Goal: Information Seeking & Learning: Find specific page/section

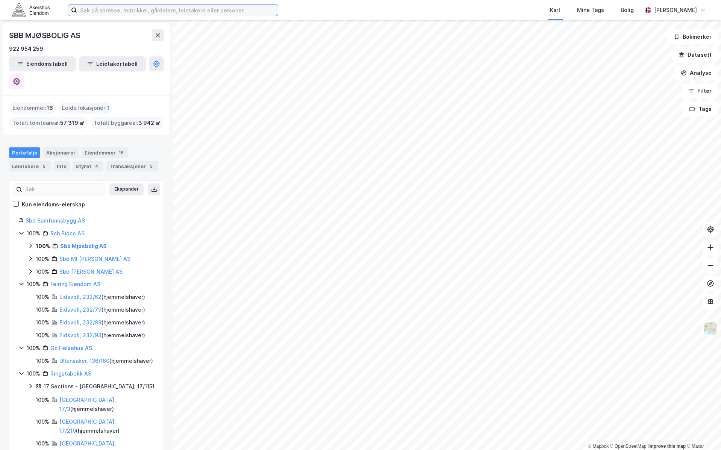
click at [185, 13] on input at bounding box center [177, 10] width 201 height 11
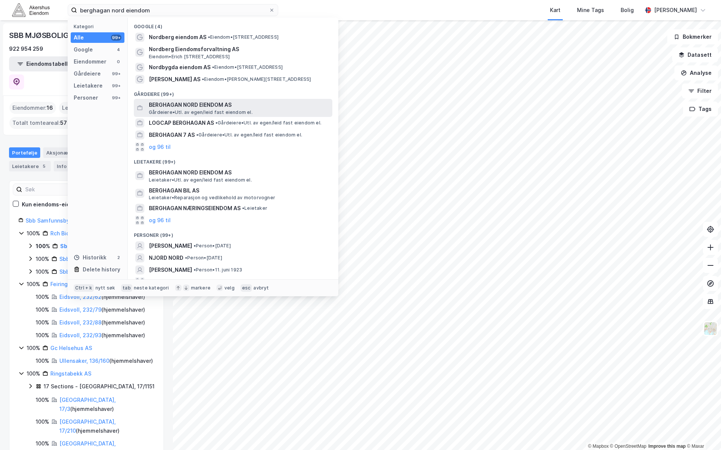
click at [222, 112] on span "Gårdeiere • Utl. av egen/leid fast eiendom el." at bounding box center [201, 112] width 104 height 6
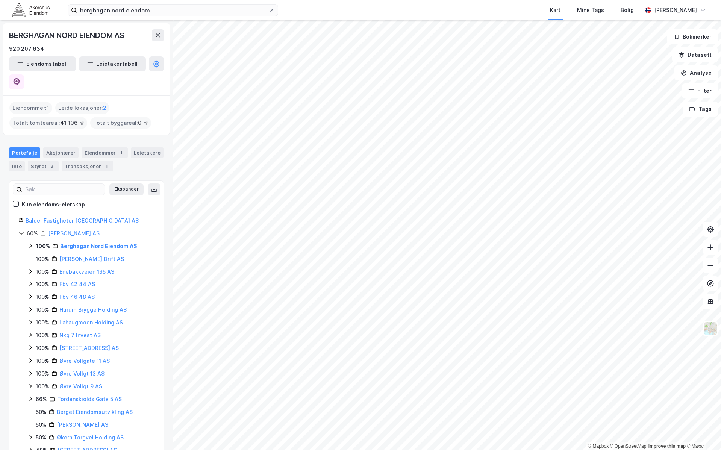
click at [29, 243] on icon at bounding box center [30, 246] width 6 height 6
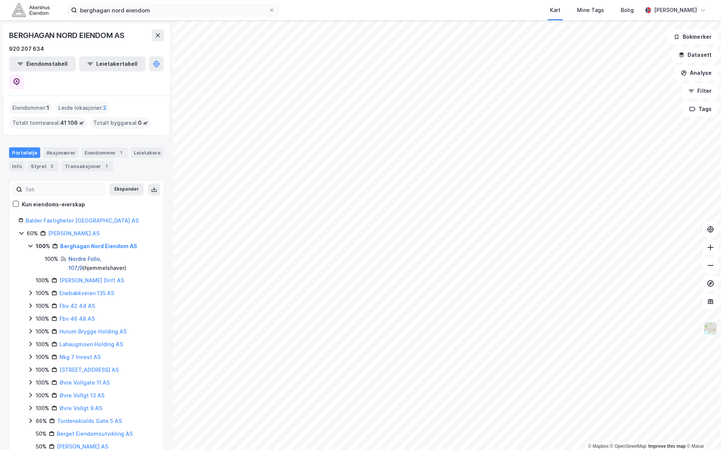
click at [102, 256] on link "Nordre Follo, 107/9" at bounding box center [84, 263] width 33 height 15
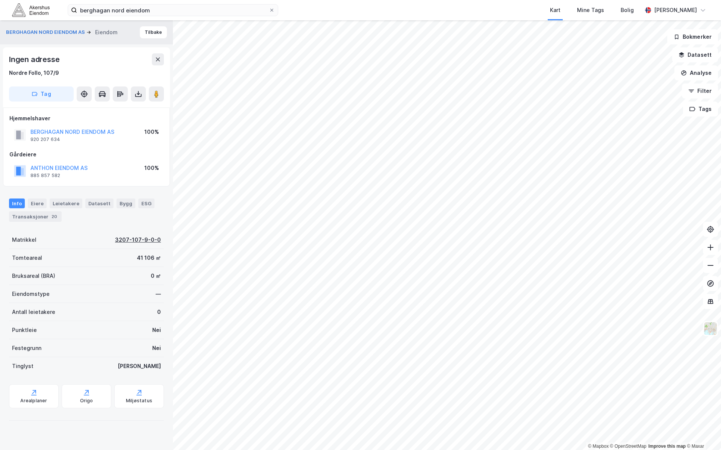
click at [146, 240] on div "3207-107-9-0-0" at bounding box center [138, 239] width 46 height 9
click at [144, 240] on div "3207-107-9-0-0" at bounding box center [138, 239] width 46 height 9
click at [173, 14] on input "berghagan nord eiendom" at bounding box center [173, 10] width 192 height 11
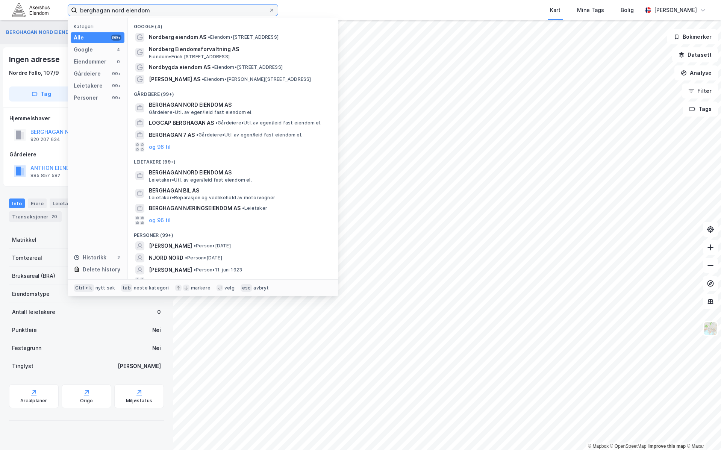
click at [173, 14] on input "berghagan nord eiendom" at bounding box center [173, 10] width 192 height 11
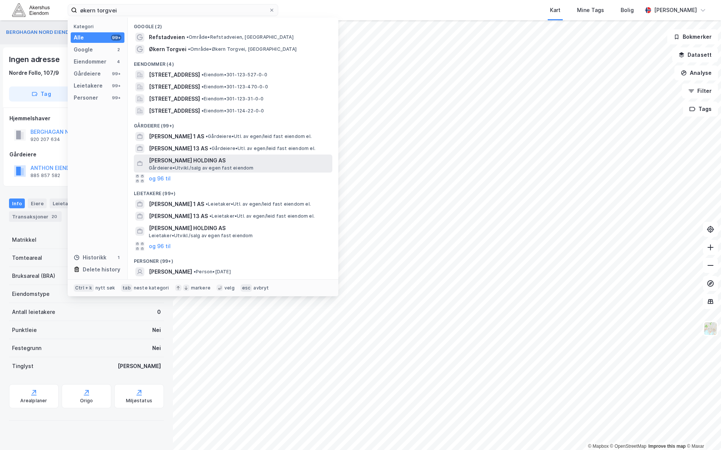
click at [228, 164] on span "[PERSON_NAME] HOLDING AS" at bounding box center [239, 160] width 181 height 9
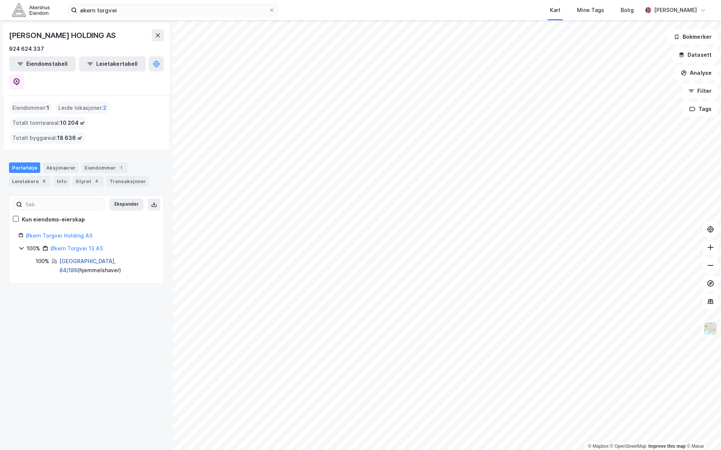
click at [73, 258] on link "[GEOGRAPHIC_DATA], 84/186" at bounding box center [87, 265] width 56 height 15
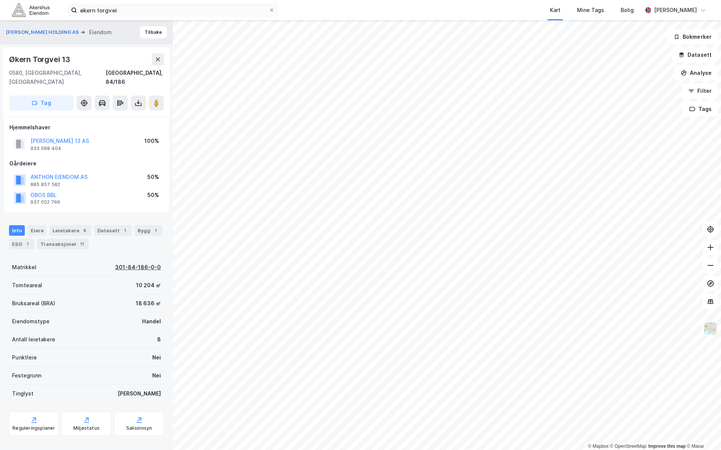
click at [146, 263] on div "301-84-186-0-0" at bounding box center [138, 267] width 46 height 9
click at [182, 8] on input "økern torgvei" at bounding box center [173, 10] width 192 height 11
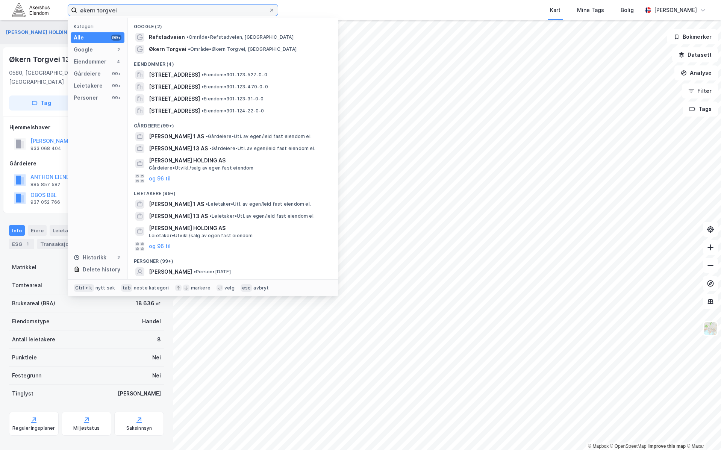
click at [182, 8] on input "økern torgvei" at bounding box center [173, 10] width 192 height 11
click at [155, 12] on input "økern torgvei" at bounding box center [173, 10] width 192 height 11
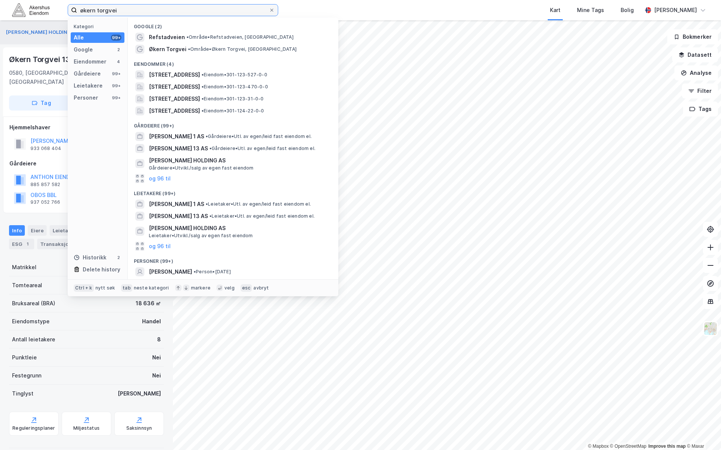
paste input "Strømsø Utvikling AS"
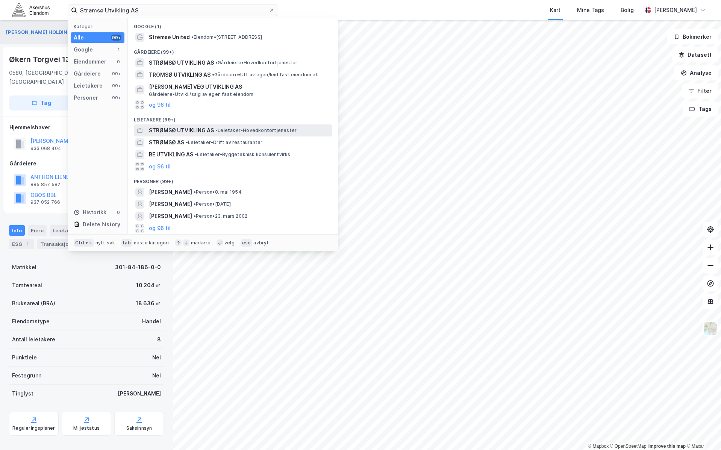
click at [205, 132] on span "STRØMSØ UTVIKLING AS" at bounding box center [181, 130] width 65 height 9
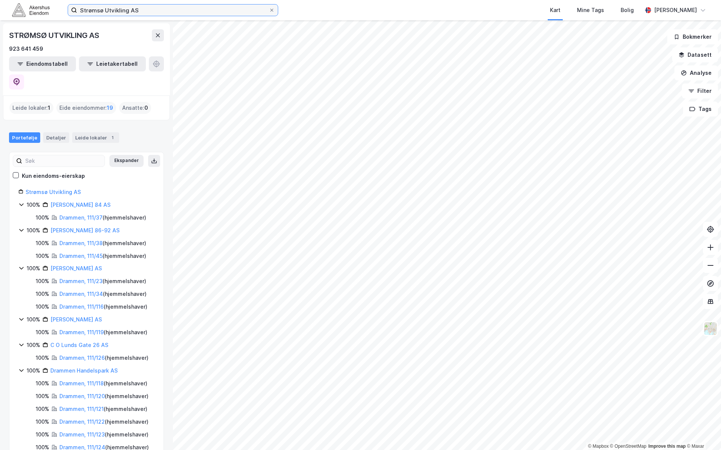
click at [177, 11] on input "Strømsø Utvikling AS" at bounding box center [173, 10] width 192 height 11
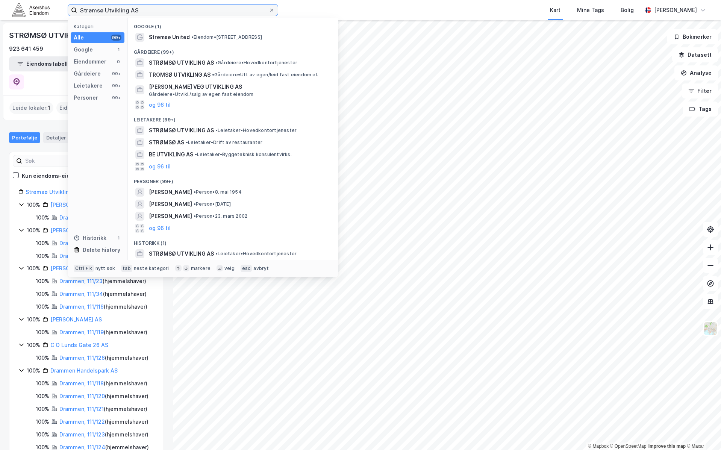
click at [177, 11] on input "Strømsø Utvikling AS" at bounding box center [173, 10] width 192 height 11
type input "oslo abc invest"
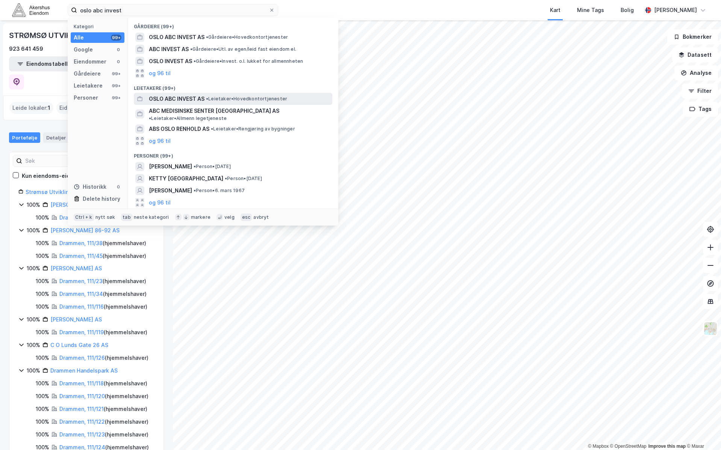
click at [191, 97] on span "OSLO ABC INVEST AS" at bounding box center [177, 98] width 56 height 9
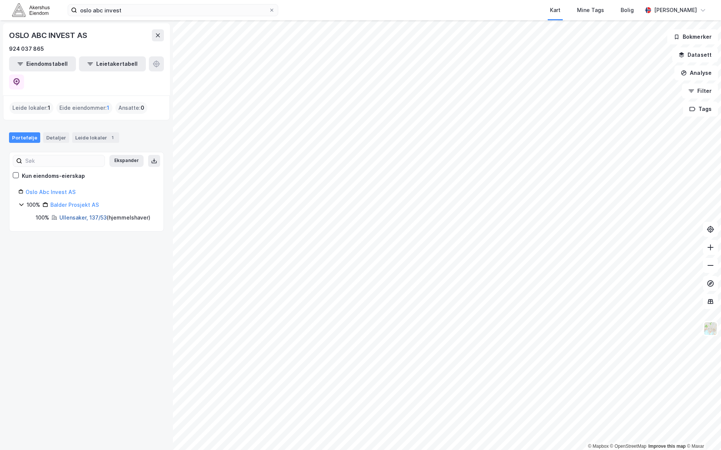
click at [71, 214] on link "Ullensaker, 137/53" at bounding box center [82, 217] width 47 height 6
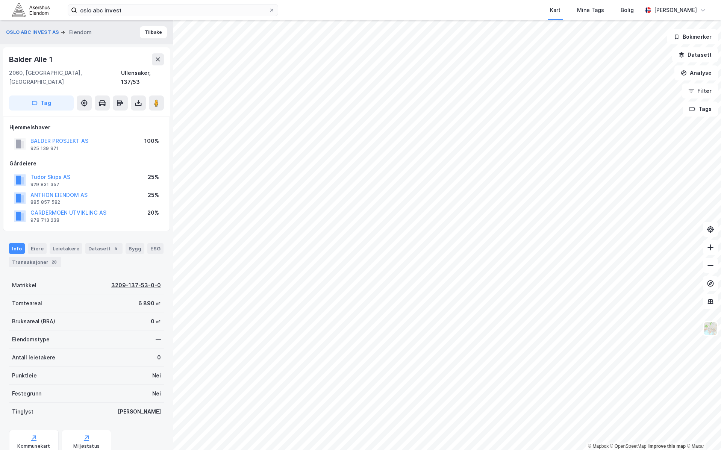
click at [135, 281] on div "3209-137-53-0-0" at bounding box center [136, 285] width 50 height 9
